Goal: Information Seeking & Learning: Learn about a topic

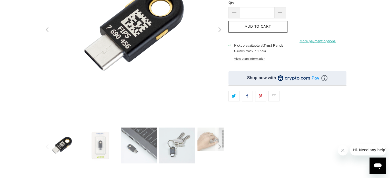
scroll to position [102, 0]
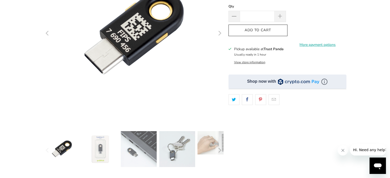
click at [139, 145] on img at bounding box center [139, 149] width 36 height 36
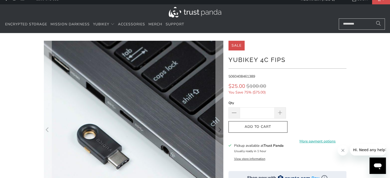
scroll to position [0, 0]
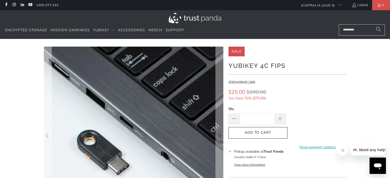
click at [7, 90] on div at bounding box center [195, 176] width 390 height 259
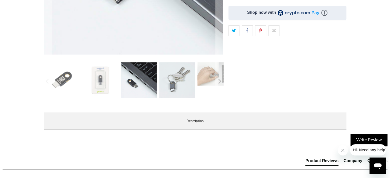
scroll to position [179, 0]
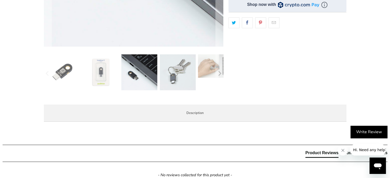
click at [176, 79] on img at bounding box center [178, 72] width 36 height 36
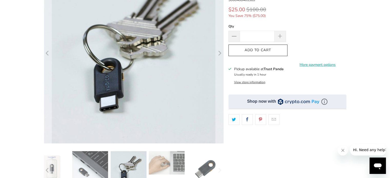
scroll to position [77, 0]
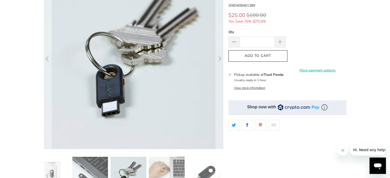
click at [203, 167] on img at bounding box center [205, 175] width 36 height 36
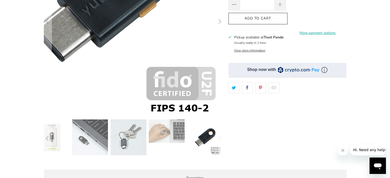
scroll to position [128, 0]
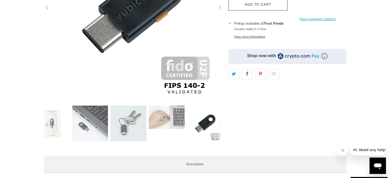
click at [175, 118] on img at bounding box center [167, 117] width 36 height 23
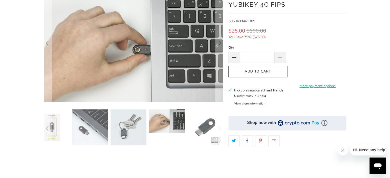
scroll to position [26, 0]
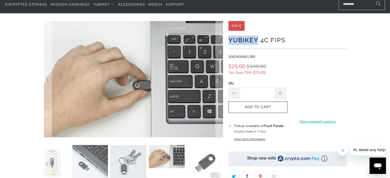
drag, startPoint x: 228, startPoint y: 40, endPoint x: 257, endPoint y: 41, distance: 29.0
click at [257, 41] on h1 "YubiKey 4C FIPS" at bounding box center [287, 40] width 118 height 10
click at [380, 33] on div at bounding box center [195, 128] width 390 height 214
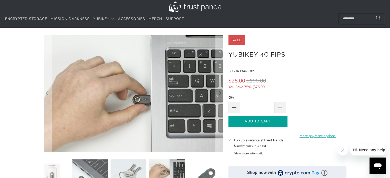
scroll to position [0, 0]
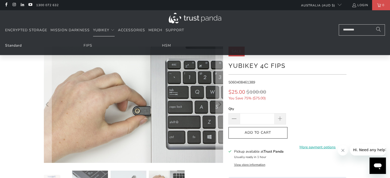
click at [12, 47] on link "Standard" at bounding box center [13, 45] width 17 height 5
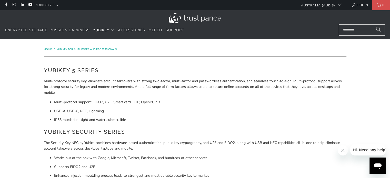
drag, startPoint x: 149, startPoint y: 35, endPoint x: 119, endPoint y: 52, distance: 33.9
click at [119, 52] on div "Home / [PERSON_NAME] for Businesses and Professionals" at bounding box center [195, 50] width 302 height 6
